Goal: Task Accomplishment & Management: Manage account settings

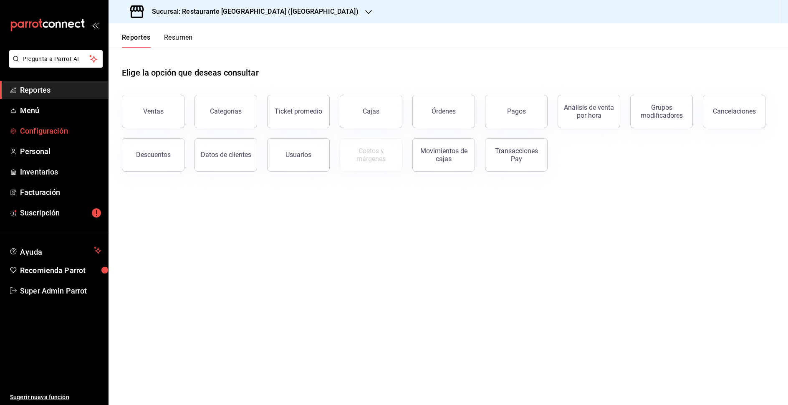
click at [39, 131] on span "Configuración" at bounding box center [60, 130] width 81 height 11
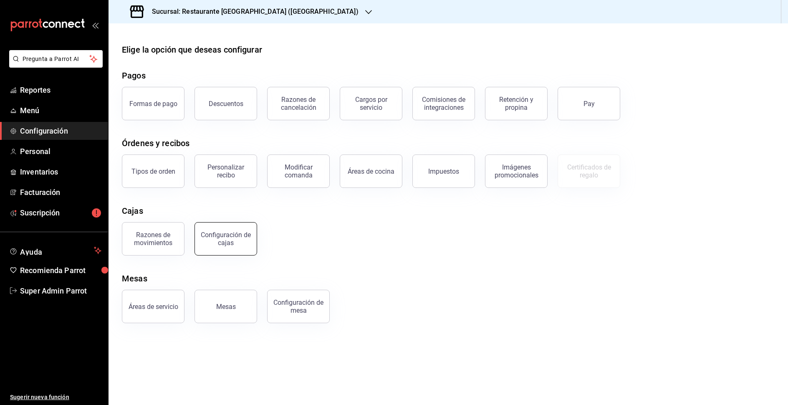
click at [252, 234] on button "Configuración de cajas" at bounding box center [226, 238] width 63 height 33
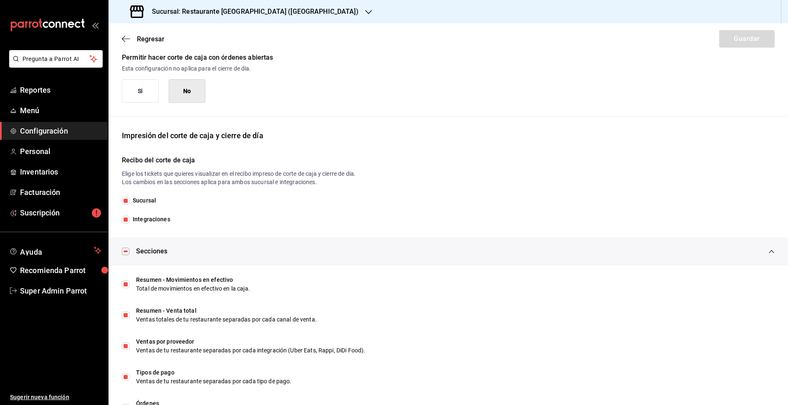
scroll to position [120, 0]
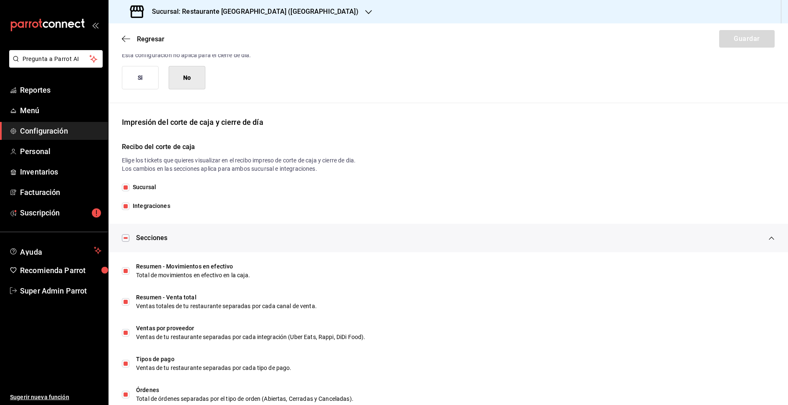
click at [143, 202] on span "Integraciones" at bounding box center [149, 206] width 41 height 9
click at [129, 203] on input "Integraciones" at bounding box center [126, 207] width 8 height 8
checkbox input "false"
click at [738, 36] on button "Guardar" at bounding box center [747, 39] width 56 height 18
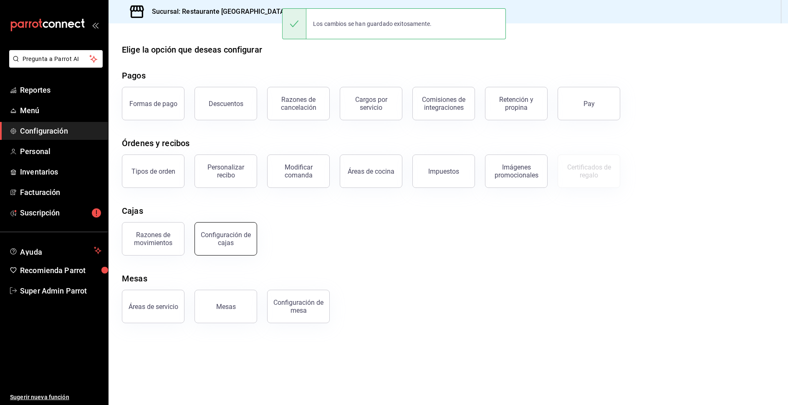
click at [221, 230] on button "Configuración de cajas" at bounding box center [226, 238] width 63 height 33
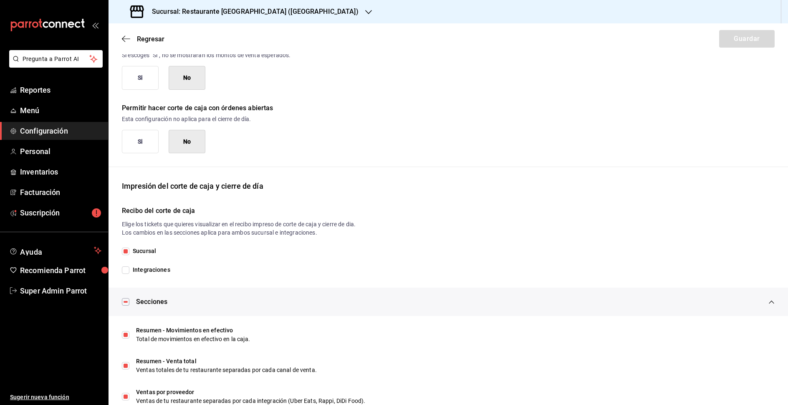
scroll to position [54, 0]
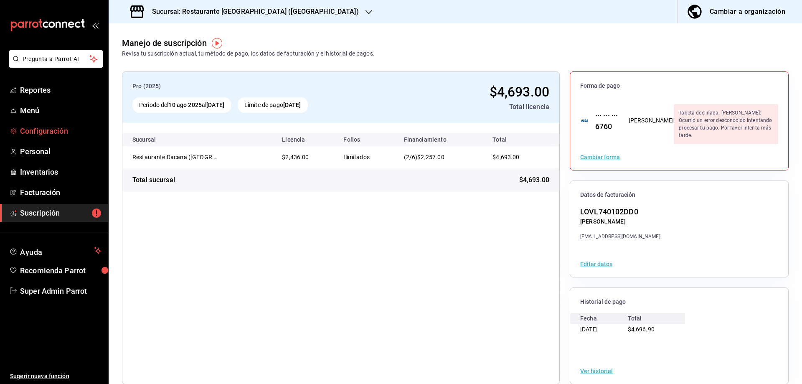
click at [50, 129] on span "Configuración" at bounding box center [60, 130] width 81 height 11
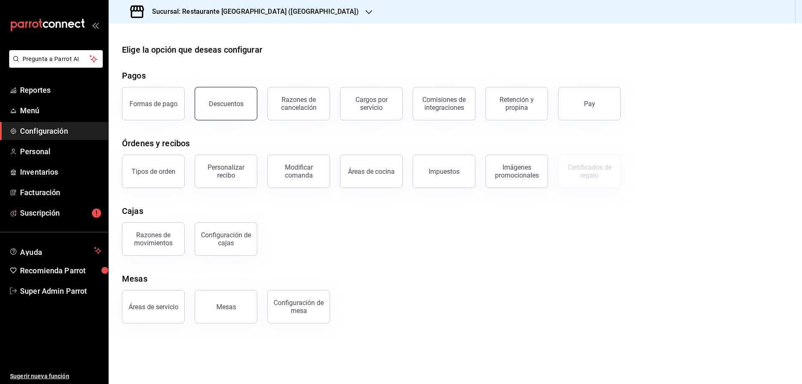
click at [212, 104] on div "Descuentos" at bounding box center [226, 104] width 35 height 8
